Goal: Entertainment & Leisure: Consume media (video, audio)

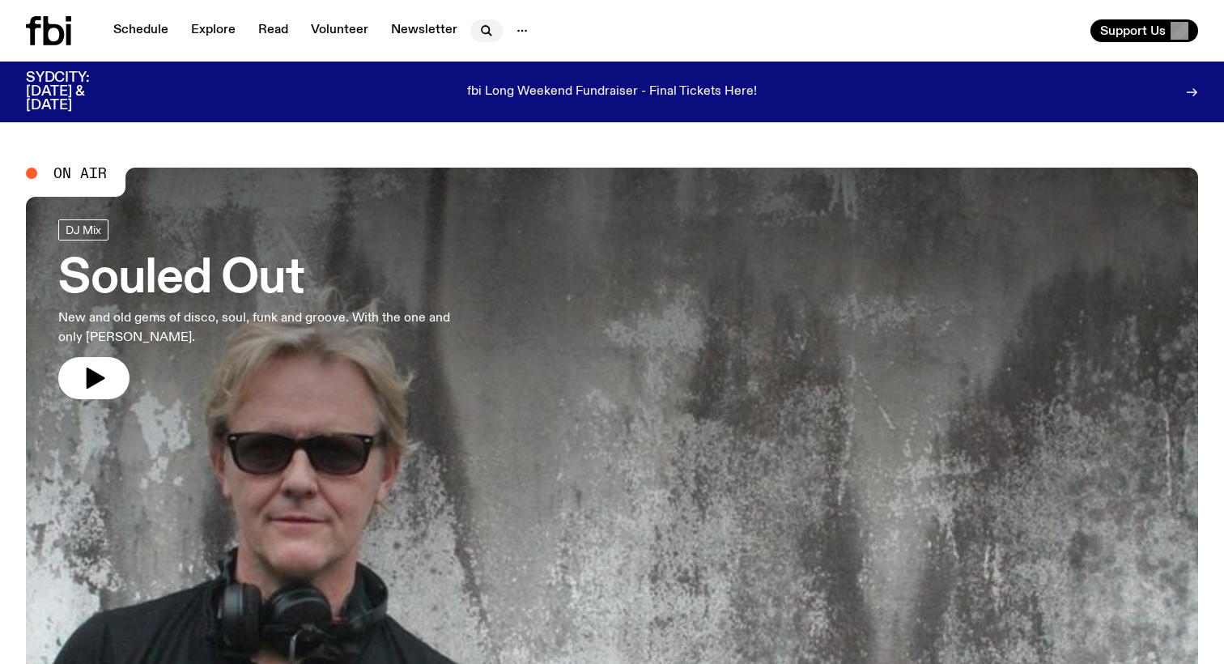
click at [490, 22] on icon "button" at bounding box center [486, 30] width 19 height 19
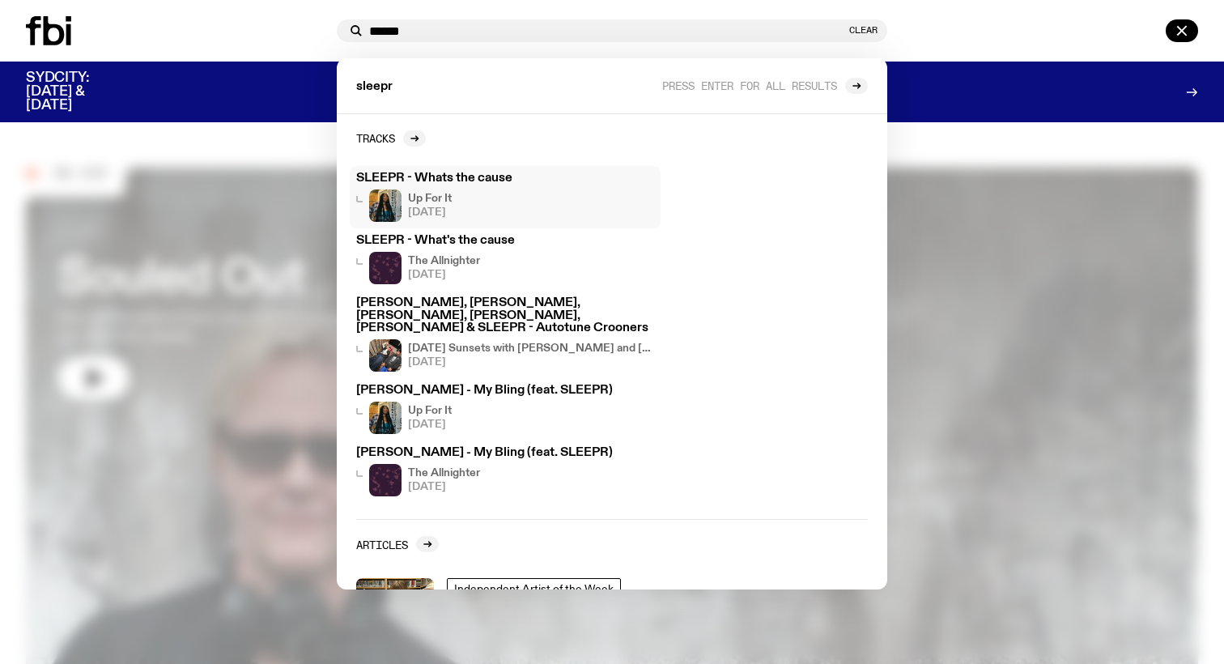
type input "******"
click at [458, 182] on h3 "SLEEPR - Whats the cause" at bounding box center [505, 178] width 298 height 12
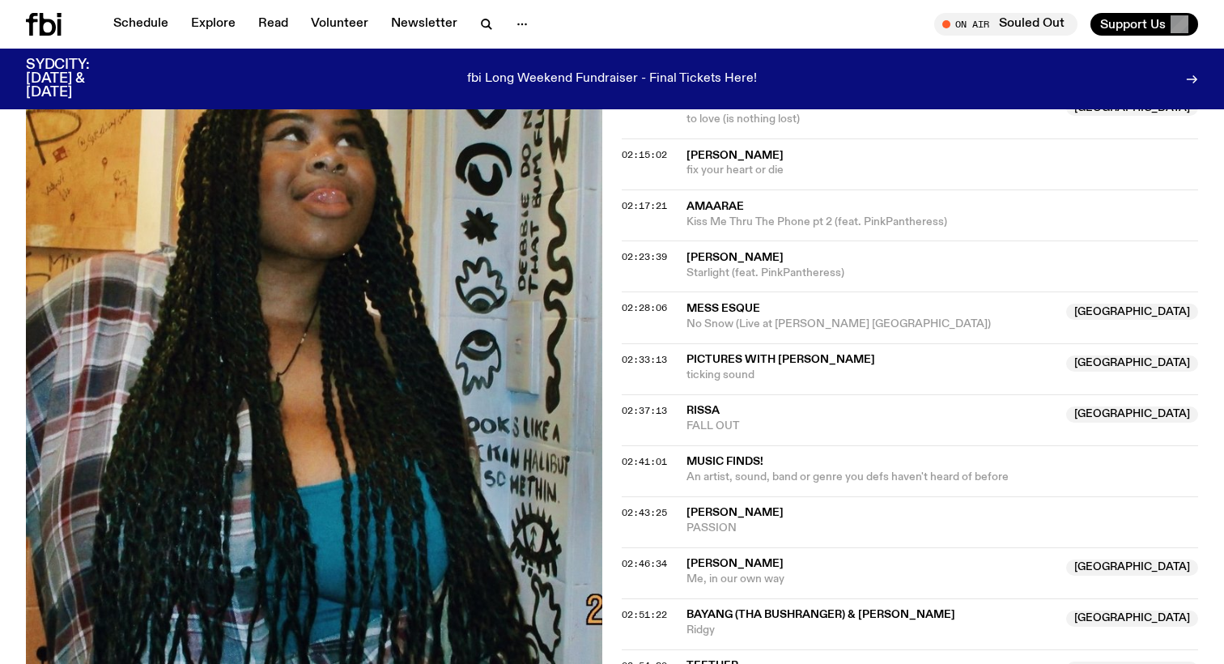
scroll to position [1804, 0]
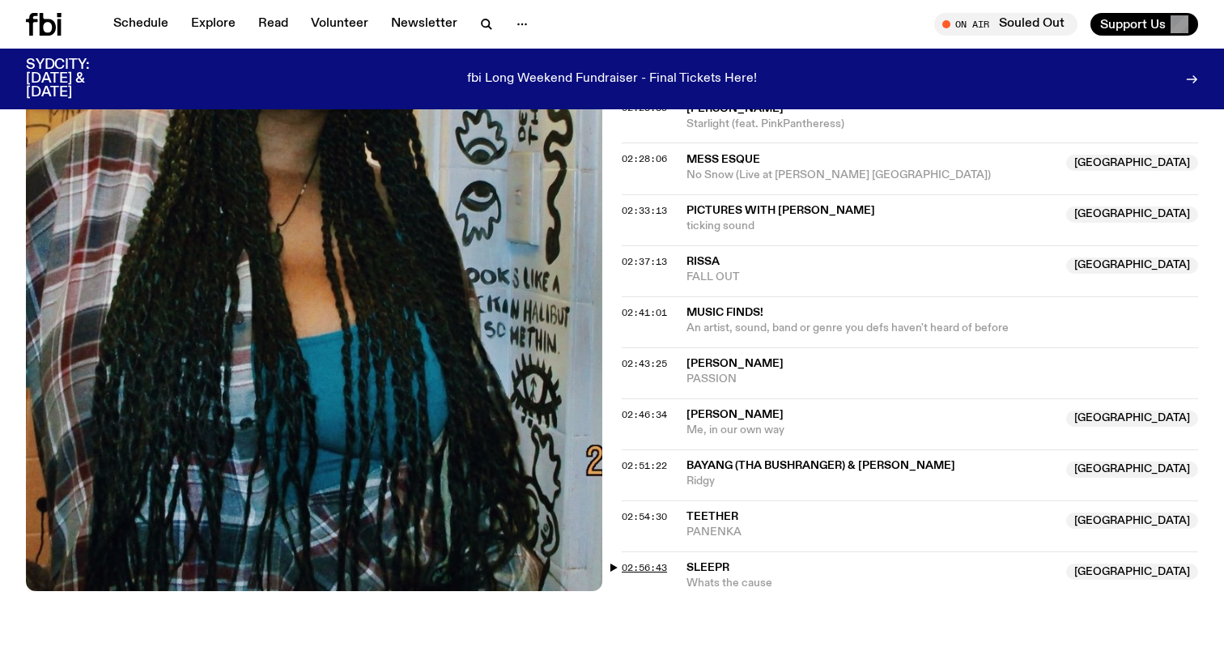
click at [650, 561] on span "02:56:43" at bounding box center [644, 567] width 45 height 13
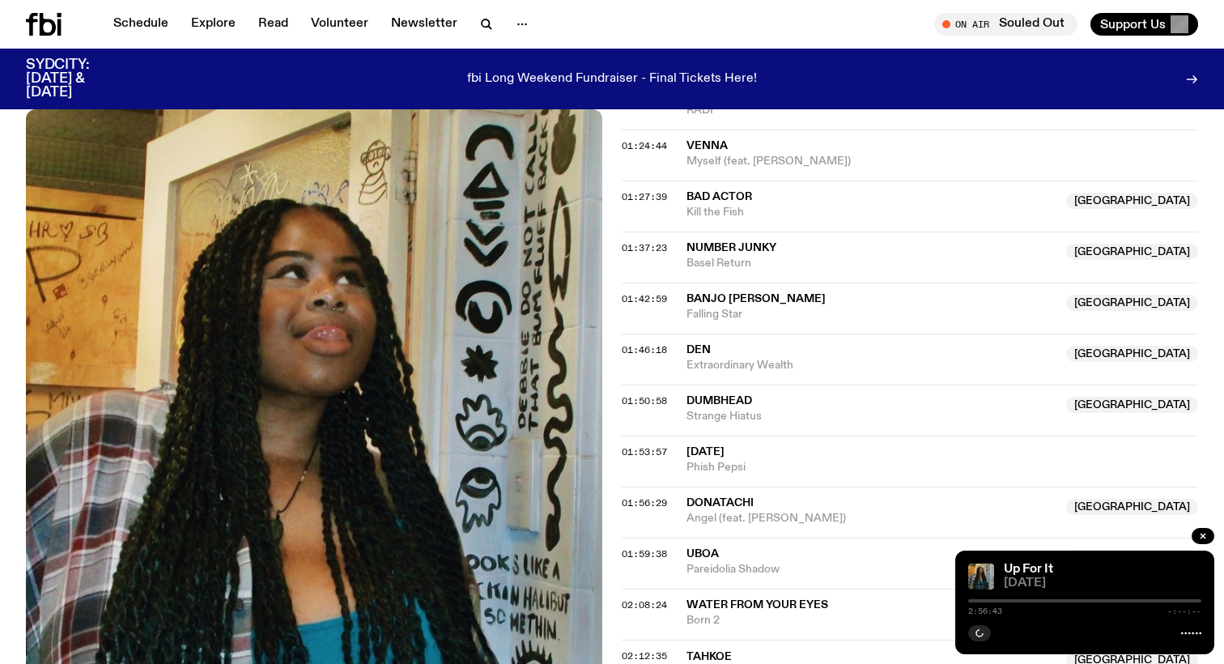
scroll to position [879, 0]
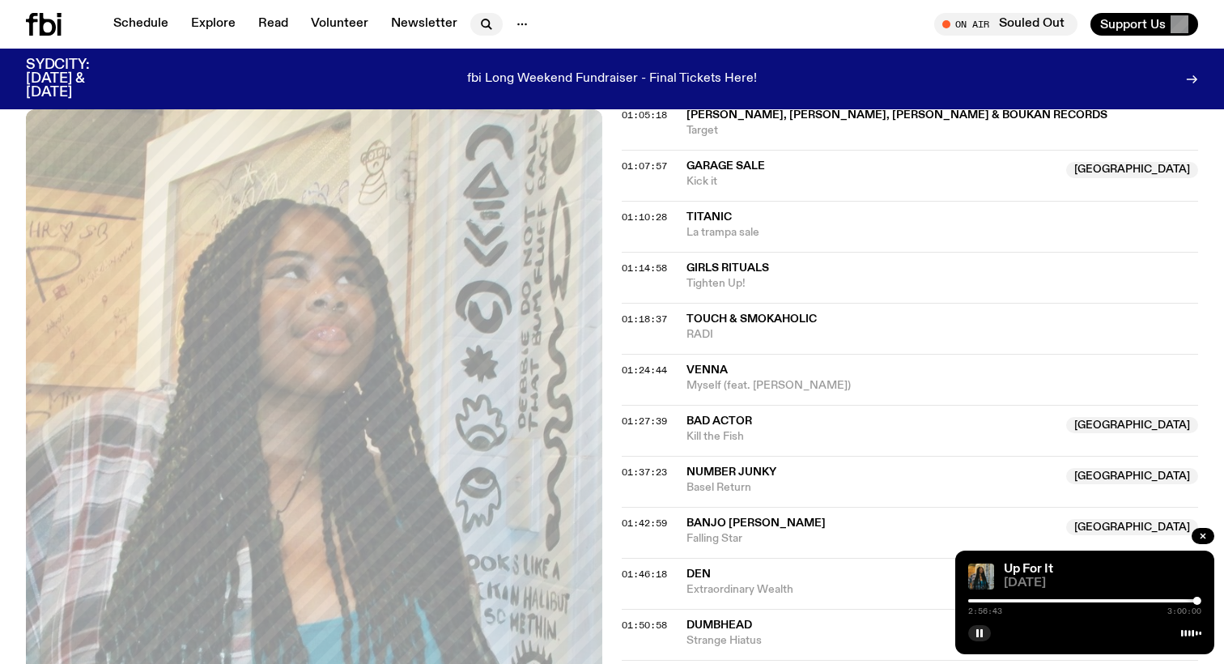
click at [487, 28] on icon "button" at bounding box center [486, 24] width 19 height 19
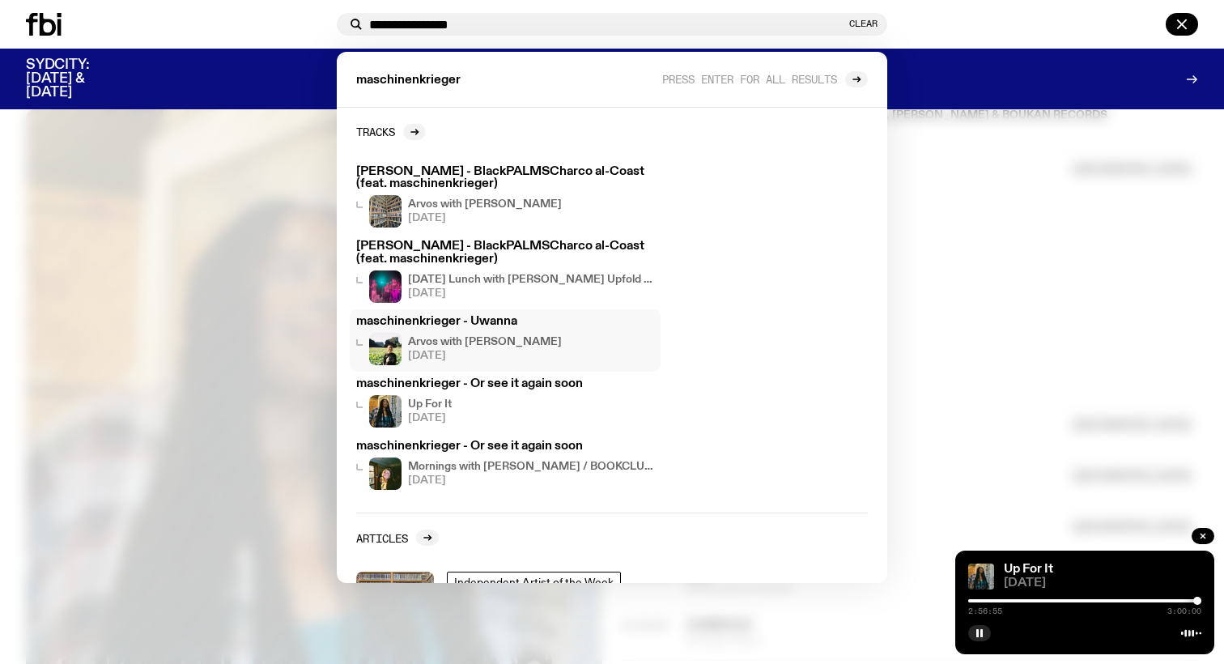
type input "**********"
click at [1198, 602] on div at bounding box center [1197, 601] width 8 height 8
click at [1122, 413] on div at bounding box center [612, 332] width 1224 height 664
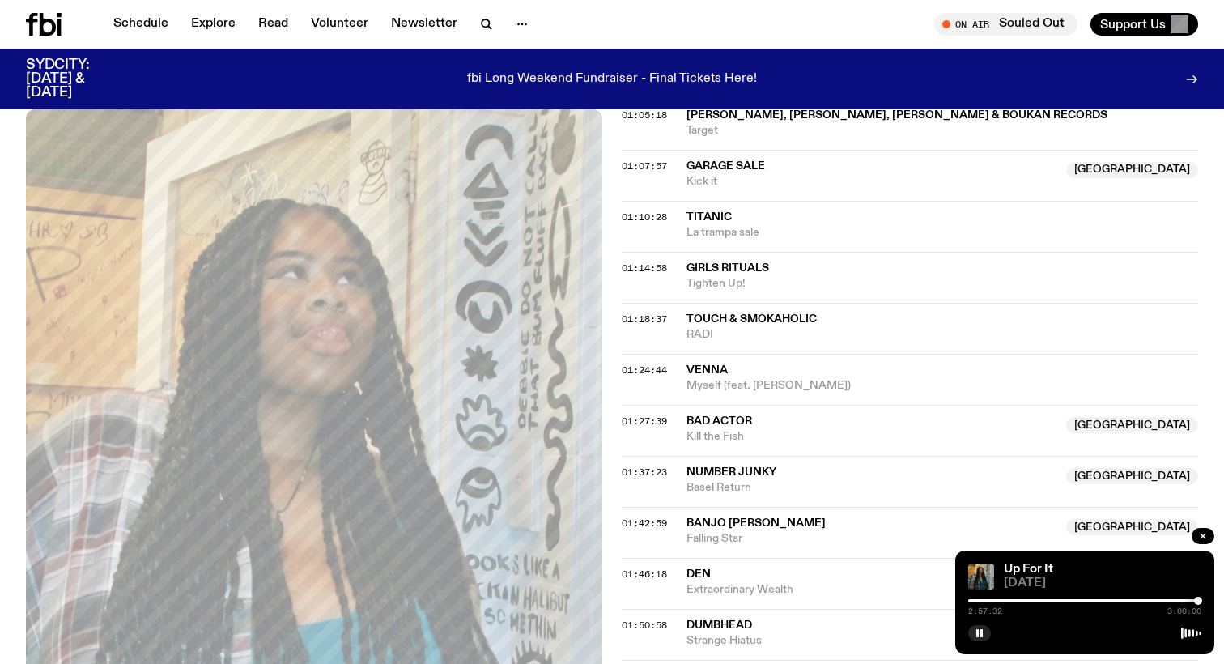
scroll to position [1338, 0]
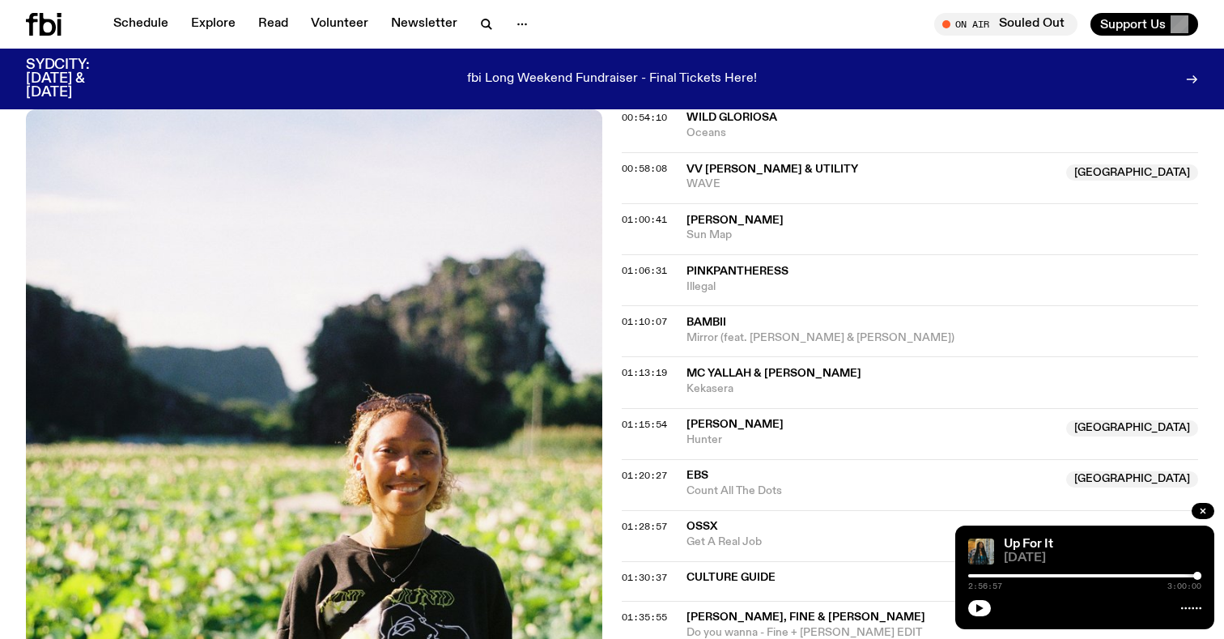
scroll to position [1674, 0]
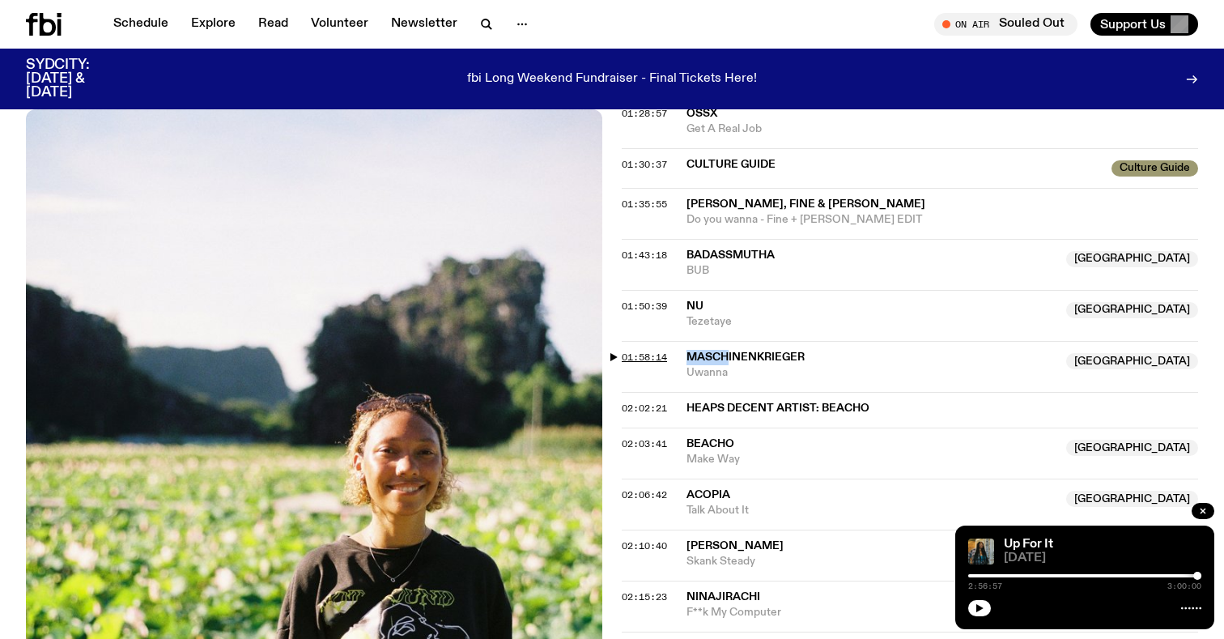
click at [650, 351] on span "01:58:14" at bounding box center [644, 357] width 45 height 13
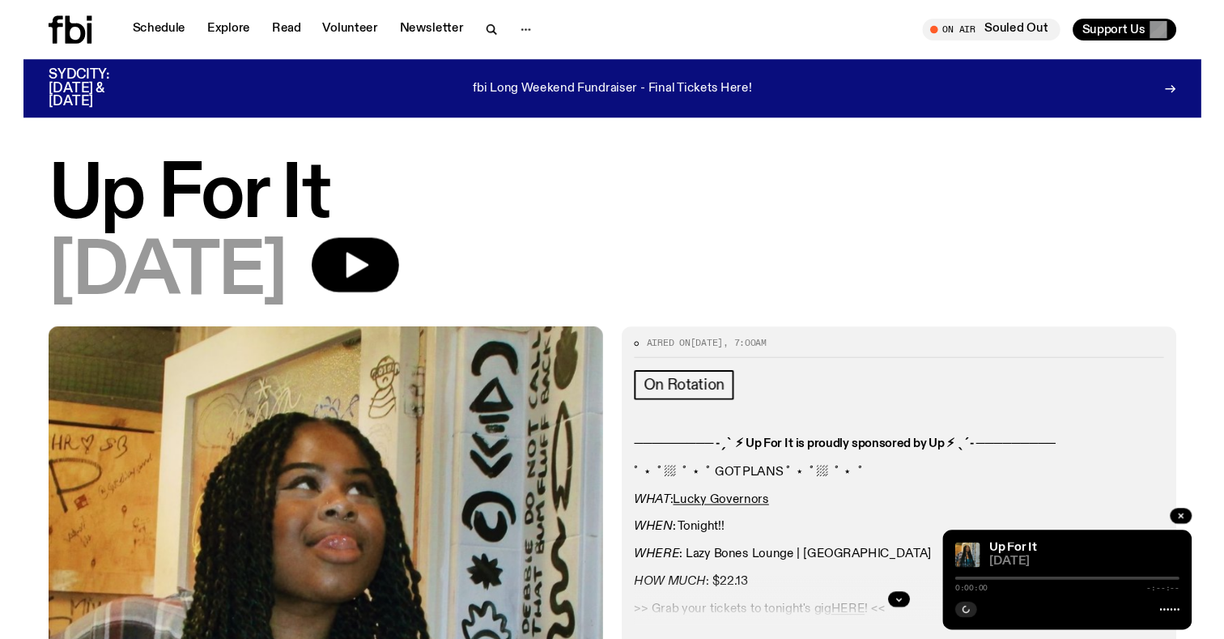
scroll to position [1843, 0]
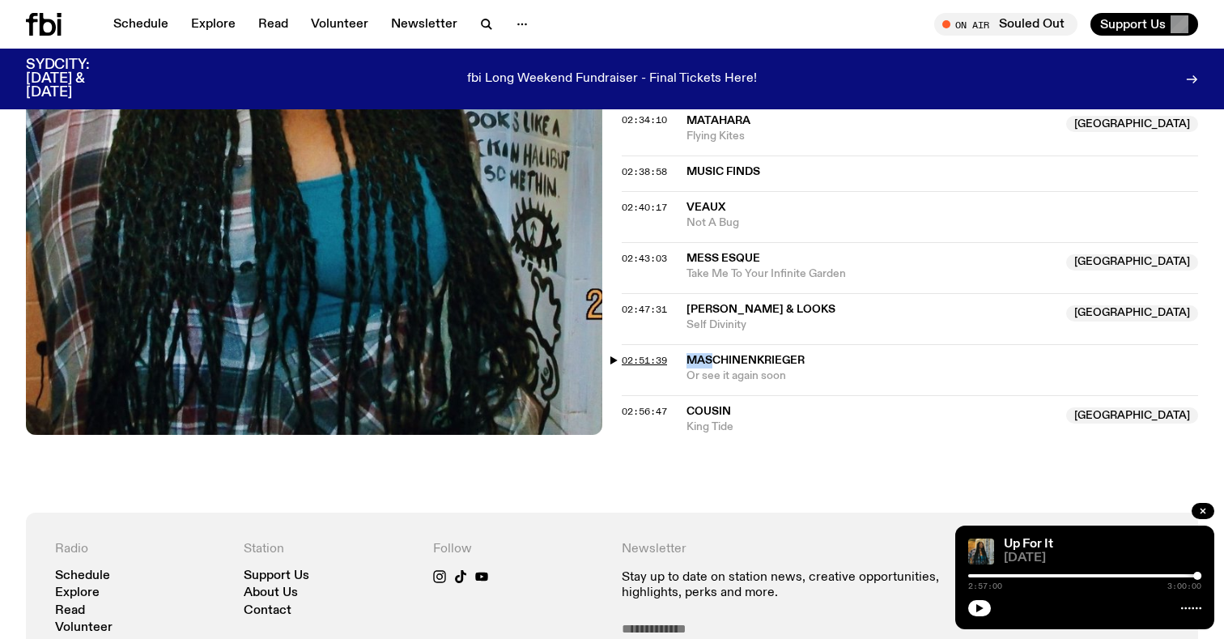
click at [639, 354] on span "02:51:39" at bounding box center [644, 360] width 45 height 13
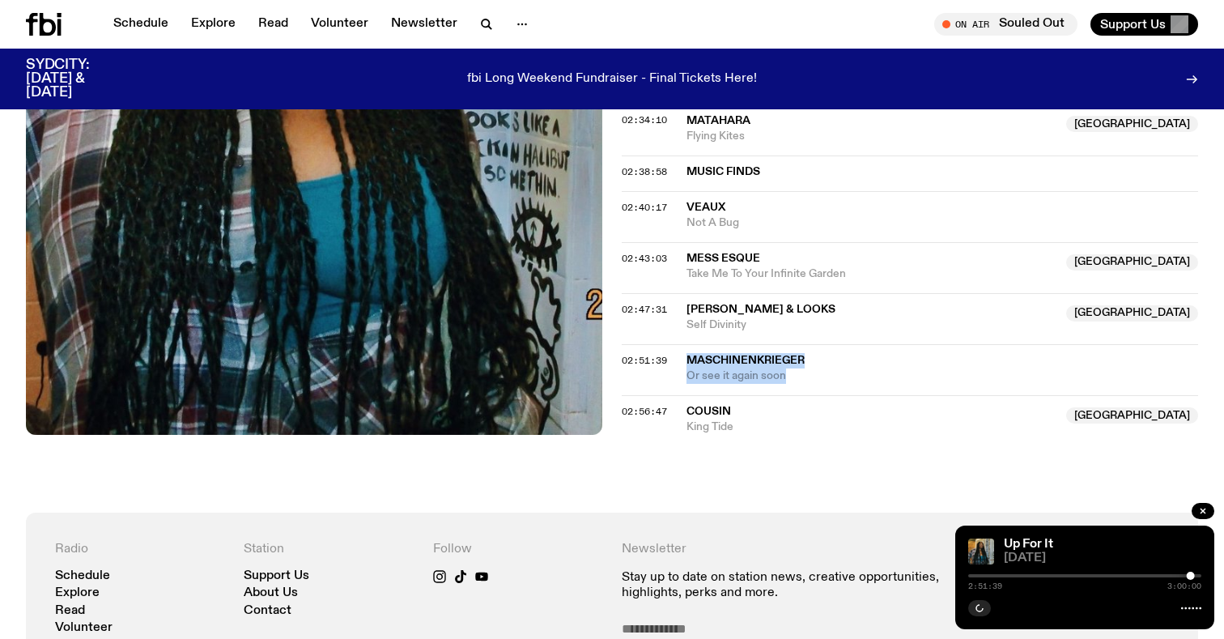
drag, startPoint x: 803, startPoint y: 335, endPoint x: 687, endPoint y: 321, distance: 116.6
click at [687, 353] on div "maschinenkrieger Or see it again soon" at bounding box center [942, 368] width 512 height 31
copy div "maschinenkrieger Or see it again soon"
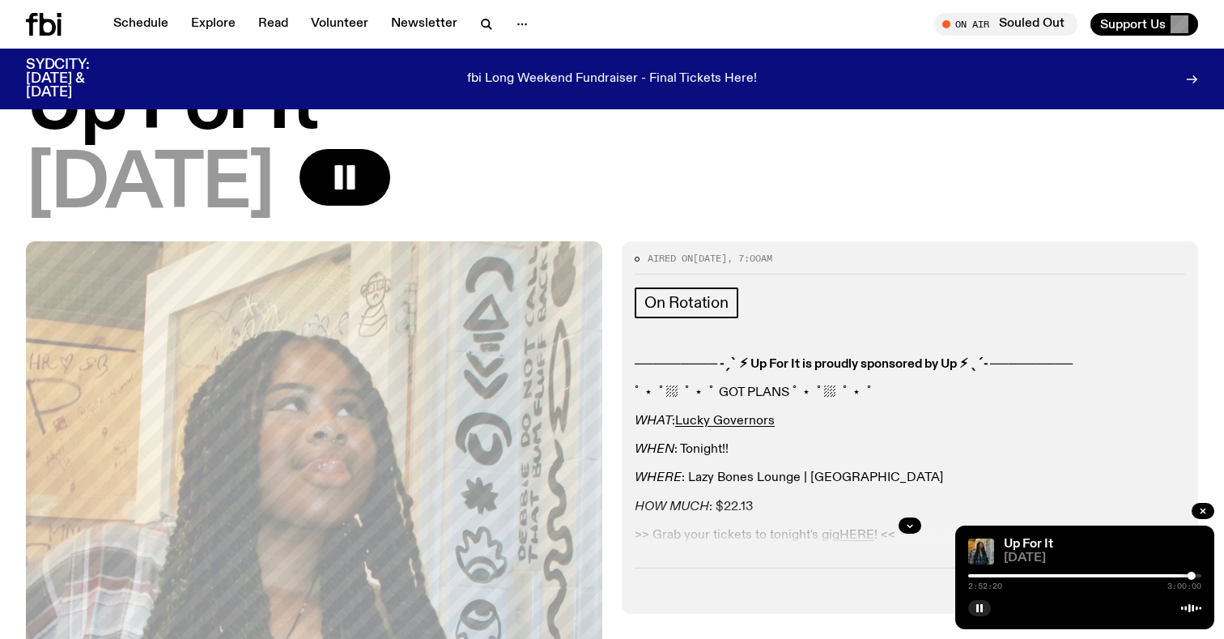
scroll to position [232, 0]
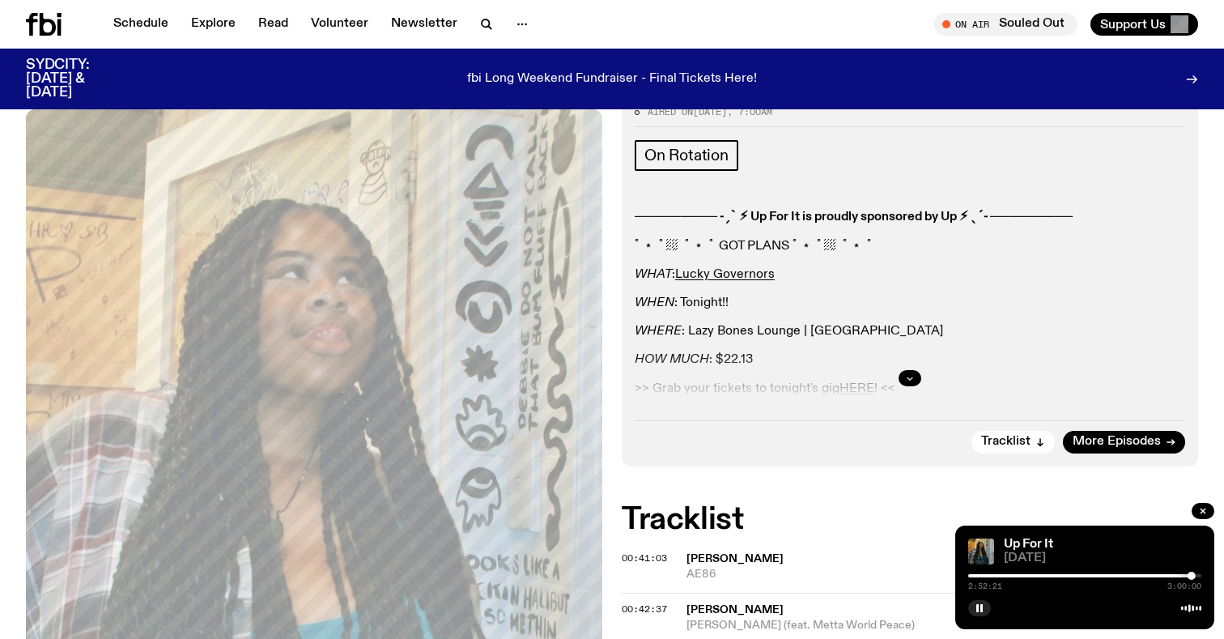
click at [911, 380] on icon "button" at bounding box center [910, 378] width 10 height 10
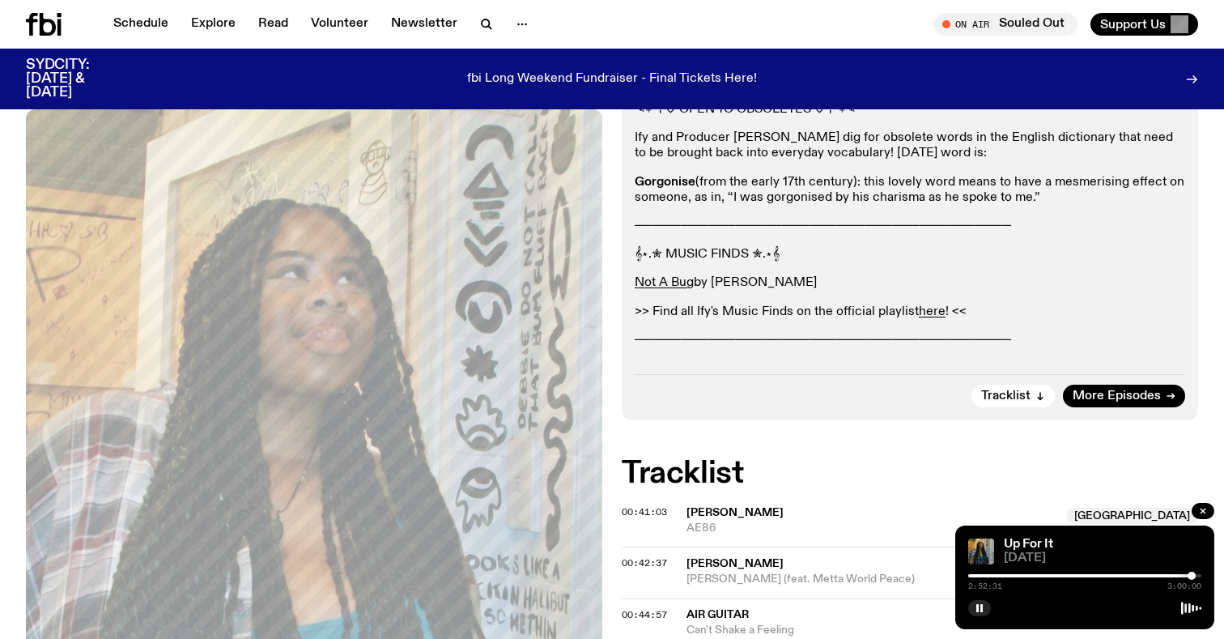
scroll to position [701, 0]
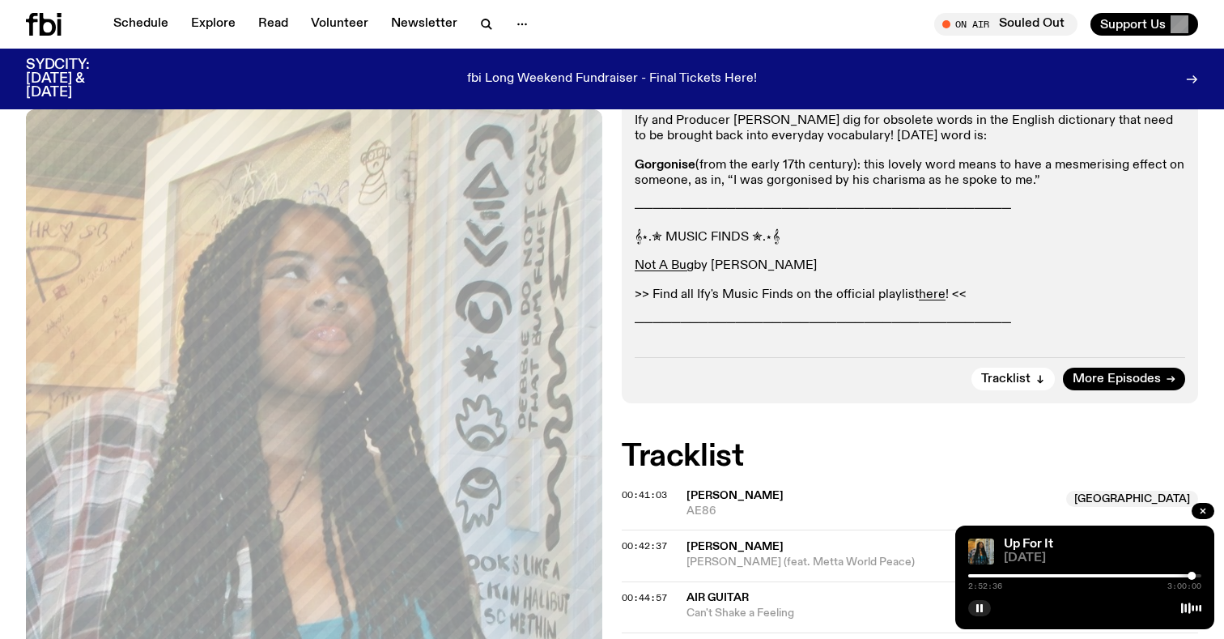
click at [1193, 576] on div at bounding box center [1191, 575] width 8 height 8
